Goal: Task Accomplishment & Management: Use online tool/utility

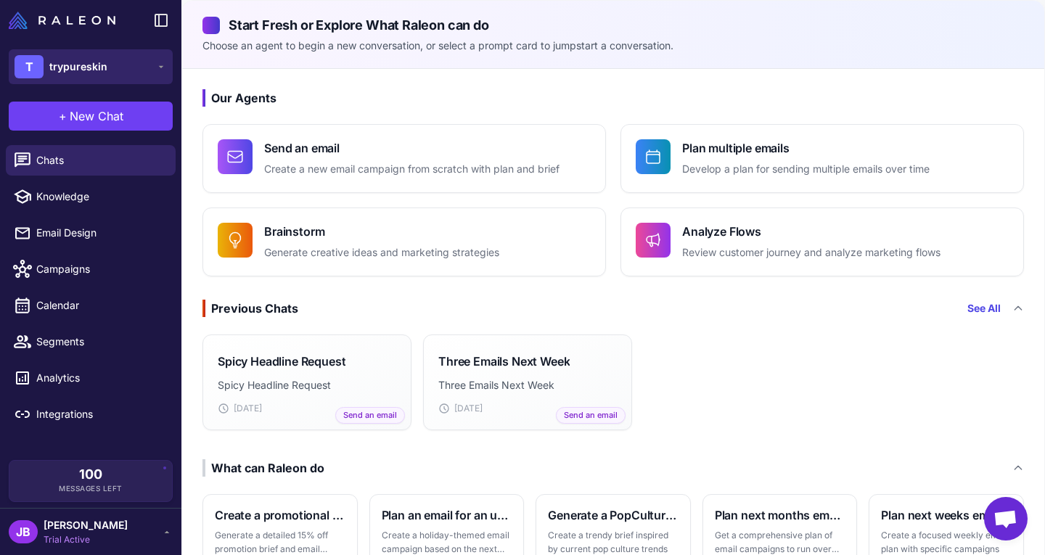
click at [148, 72] on button "T trypureskin" at bounding box center [91, 66] width 164 height 35
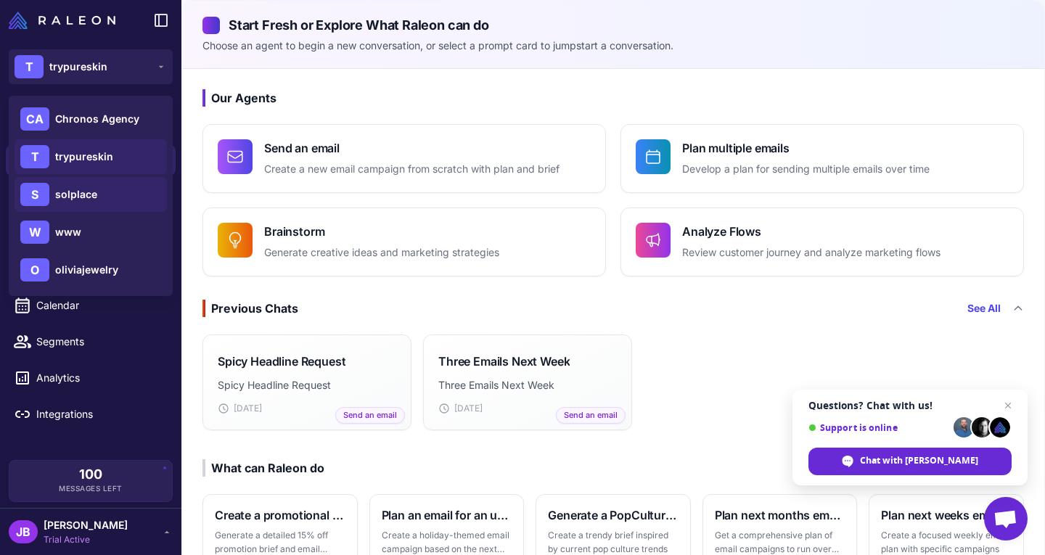
click at [131, 182] on div "S solplace" at bounding box center [91, 194] width 152 height 35
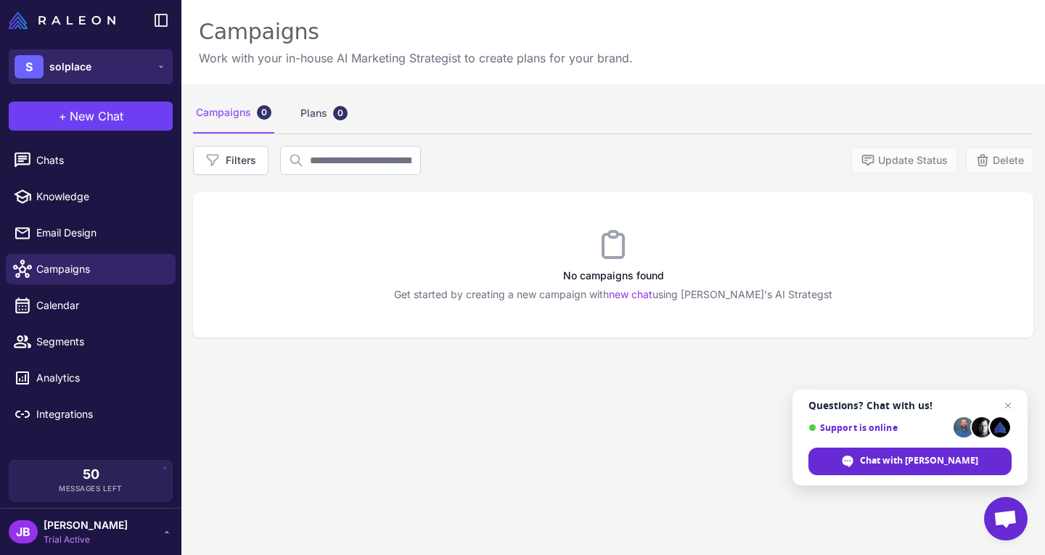
click at [120, 68] on button "S solplace" at bounding box center [91, 66] width 164 height 35
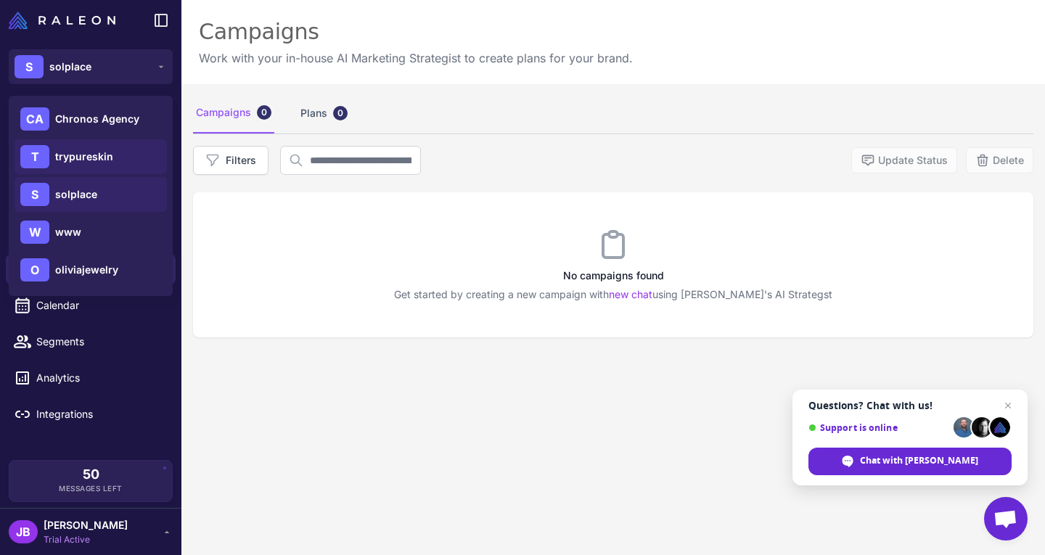
click at [110, 150] on span "trypureskin" at bounding box center [84, 157] width 58 height 16
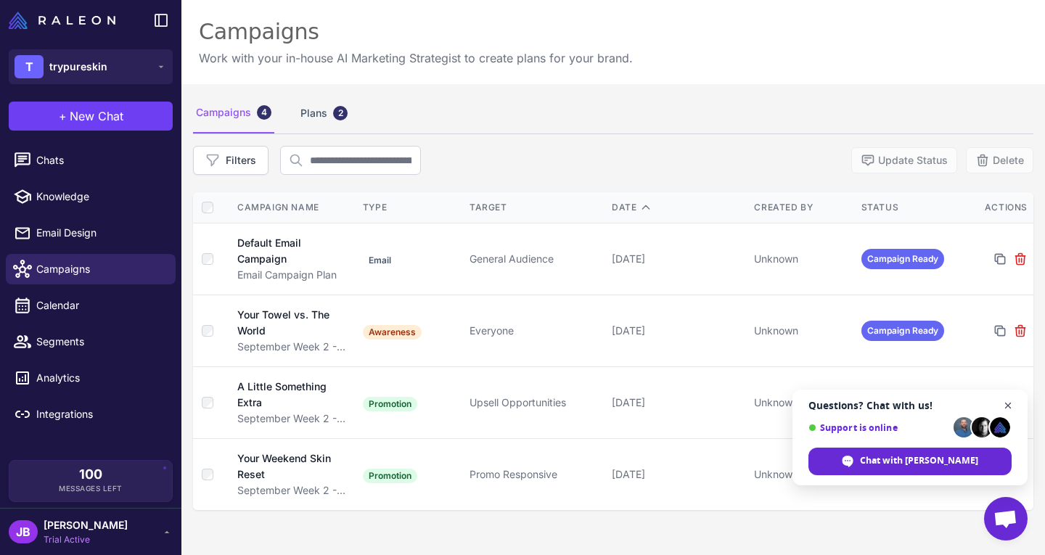
click at [1014, 404] on span "Close chat" at bounding box center [1009, 406] width 18 height 18
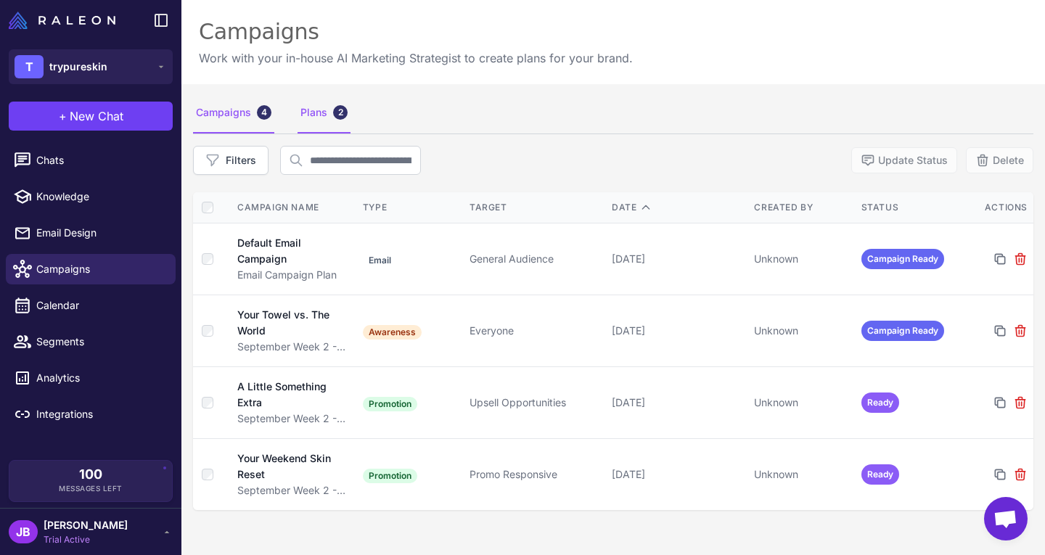
click at [302, 125] on div "Plans 2" at bounding box center [324, 113] width 53 height 41
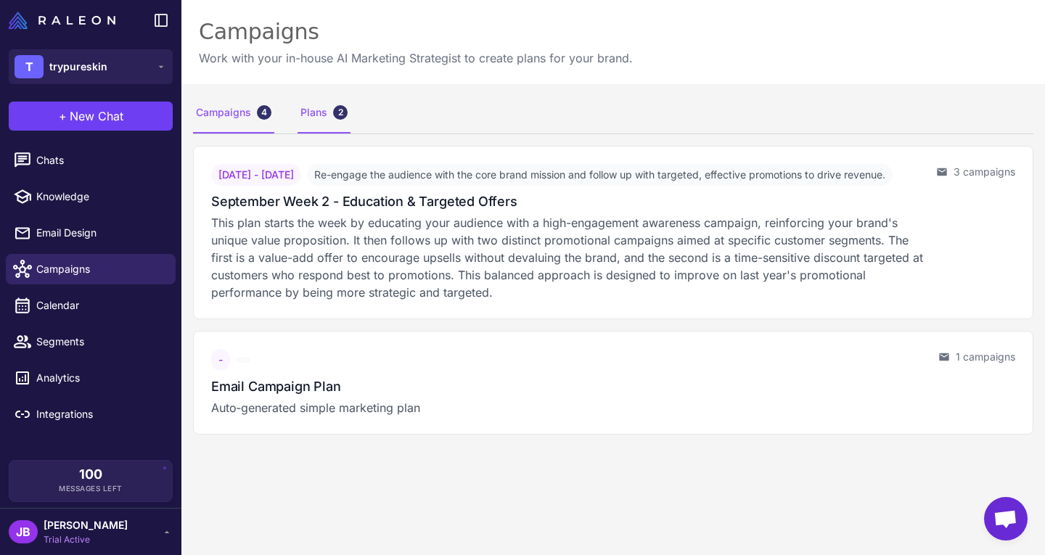
click at [215, 109] on div "Campaigns 4" at bounding box center [233, 113] width 81 height 41
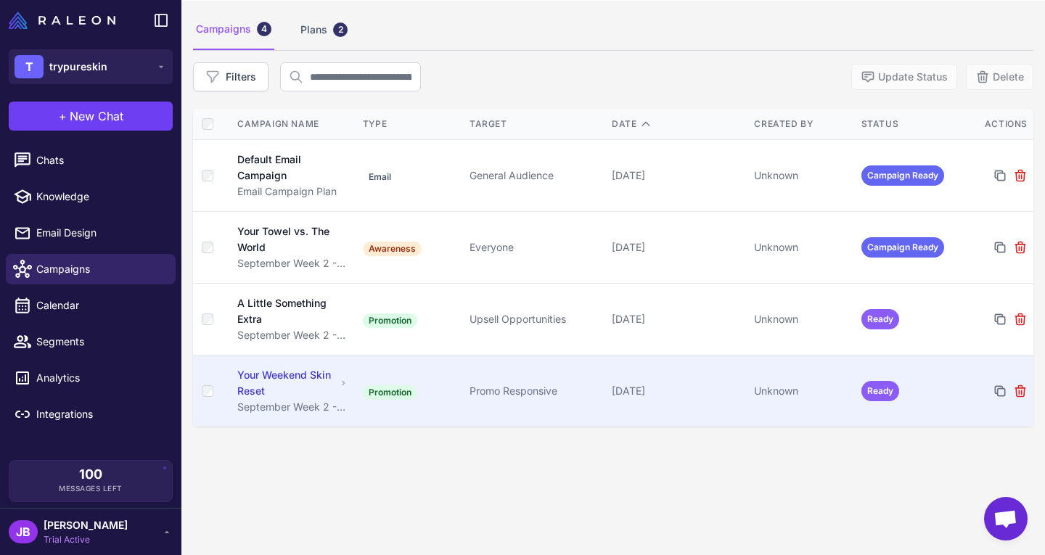
scroll to position [84, 0]
click at [327, 381] on div "Your Weekend Skin Reset" at bounding box center [286, 383] width 99 height 32
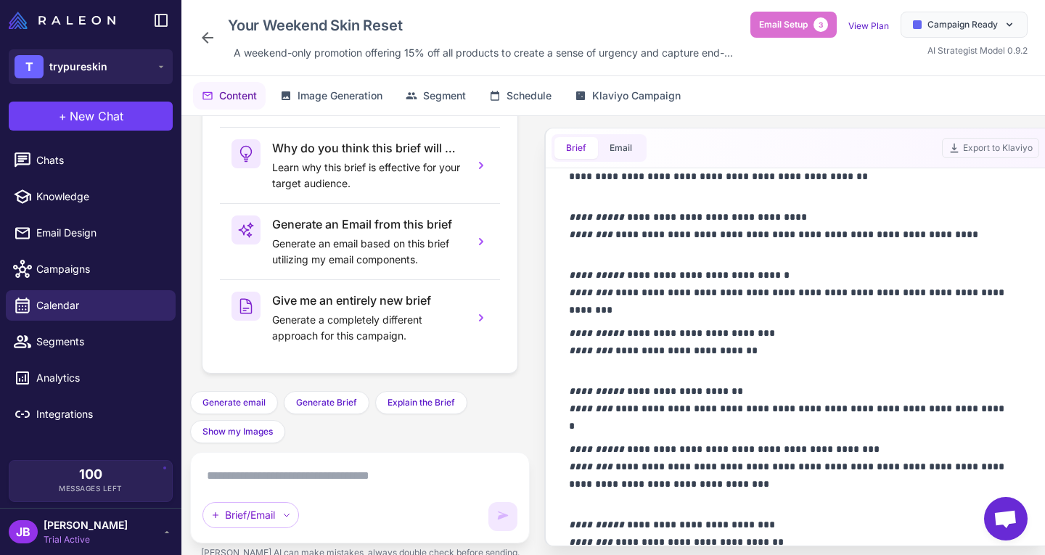
scroll to position [1998, 0]
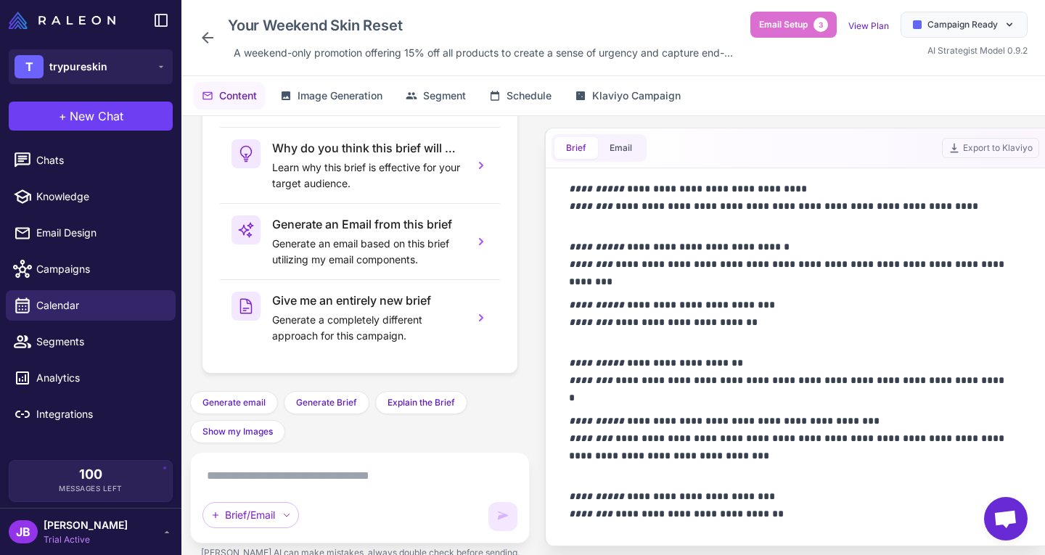
click at [205, 44] on icon at bounding box center [207, 37] width 17 height 17
